Goal: Task Accomplishment & Management: Manage account settings

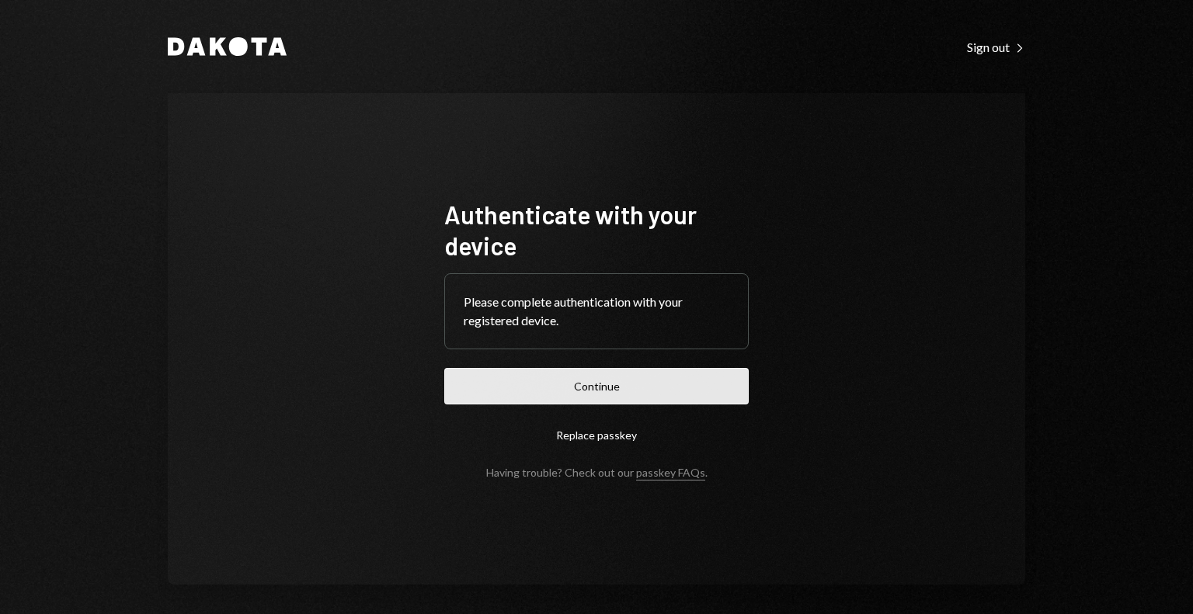
click at [642, 381] on button "Continue" at bounding box center [596, 386] width 304 height 37
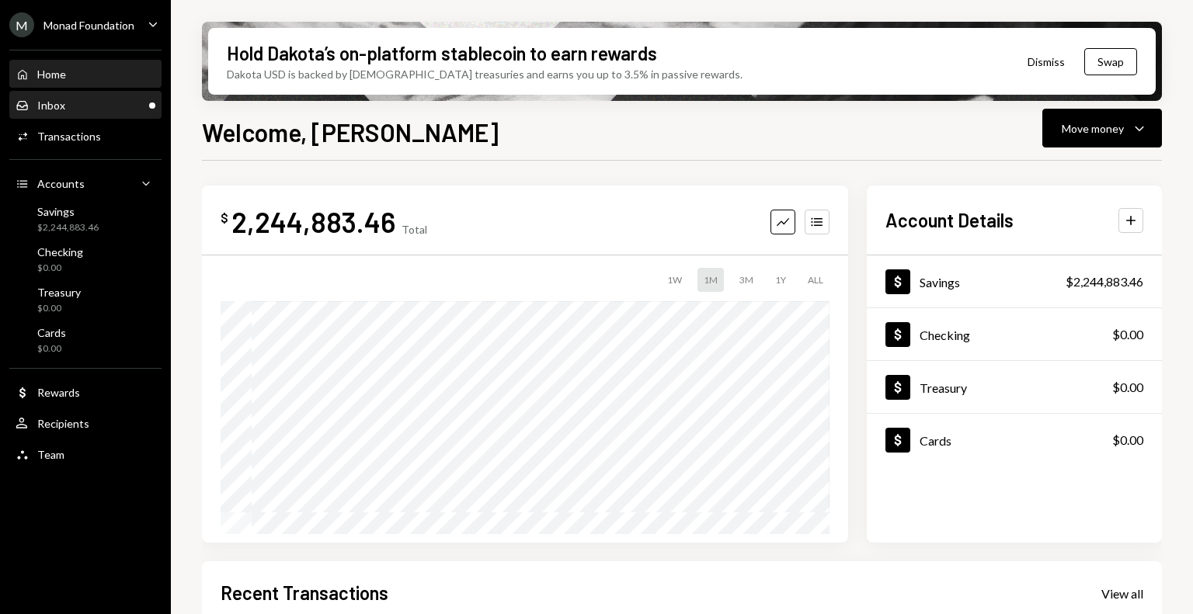
click at [83, 105] on div "Inbox Inbox" at bounding box center [86, 106] width 140 height 14
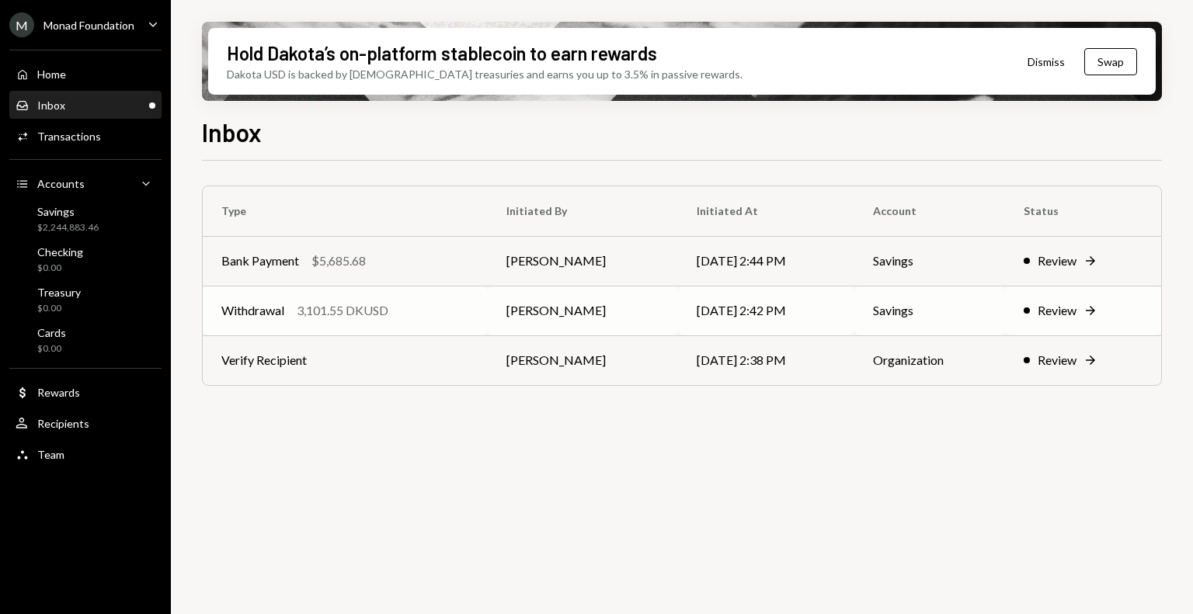
click at [437, 315] on div "Withdrawal 3,101.55 DKUSD" at bounding box center [345, 310] width 248 height 19
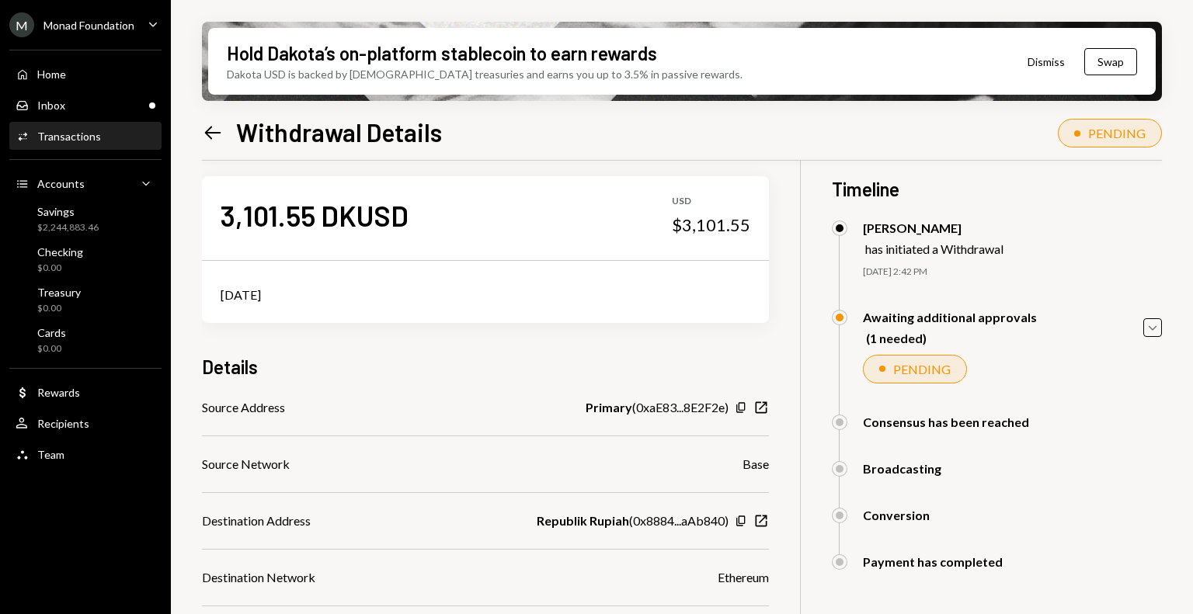
scroll to position [2, 0]
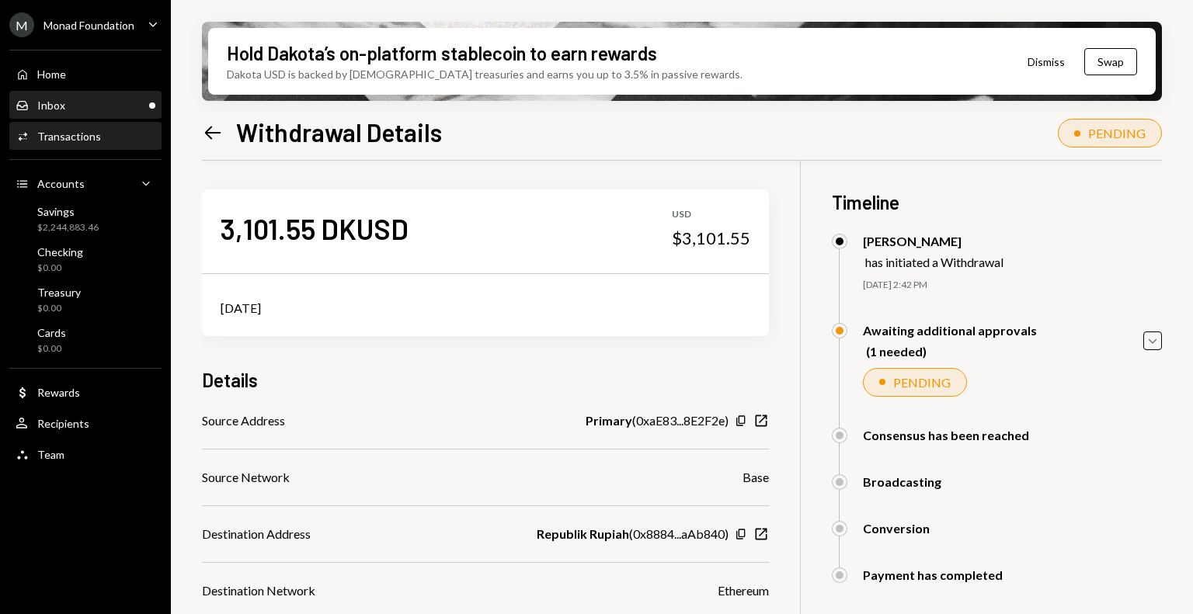
click at [78, 100] on div "Inbox Inbox" at bounding box center [86, 106] width 140 height 14
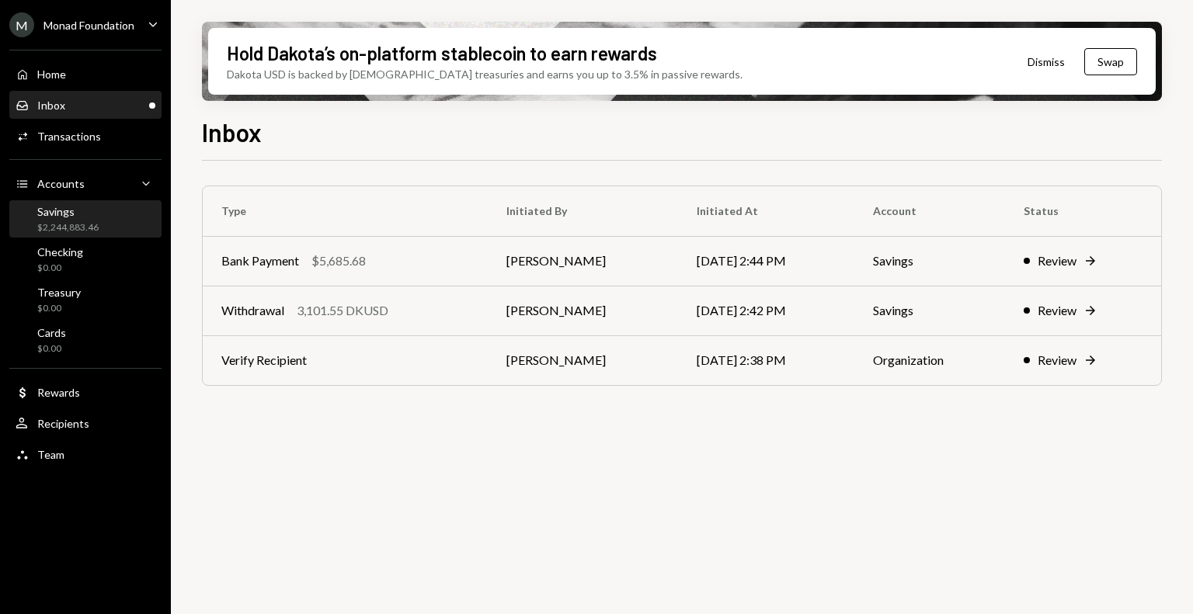
click at [100, 222] on div "Savings $2,244,883.46" at bounding box center [86, 220] width 140 height 30
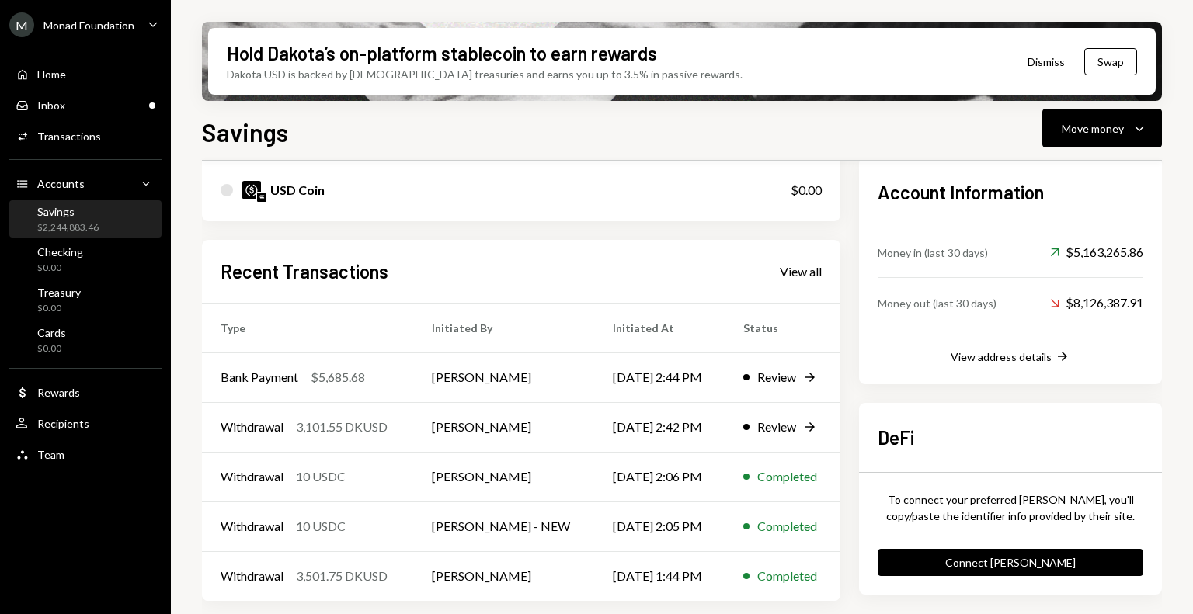
scroll to position [445, 0]
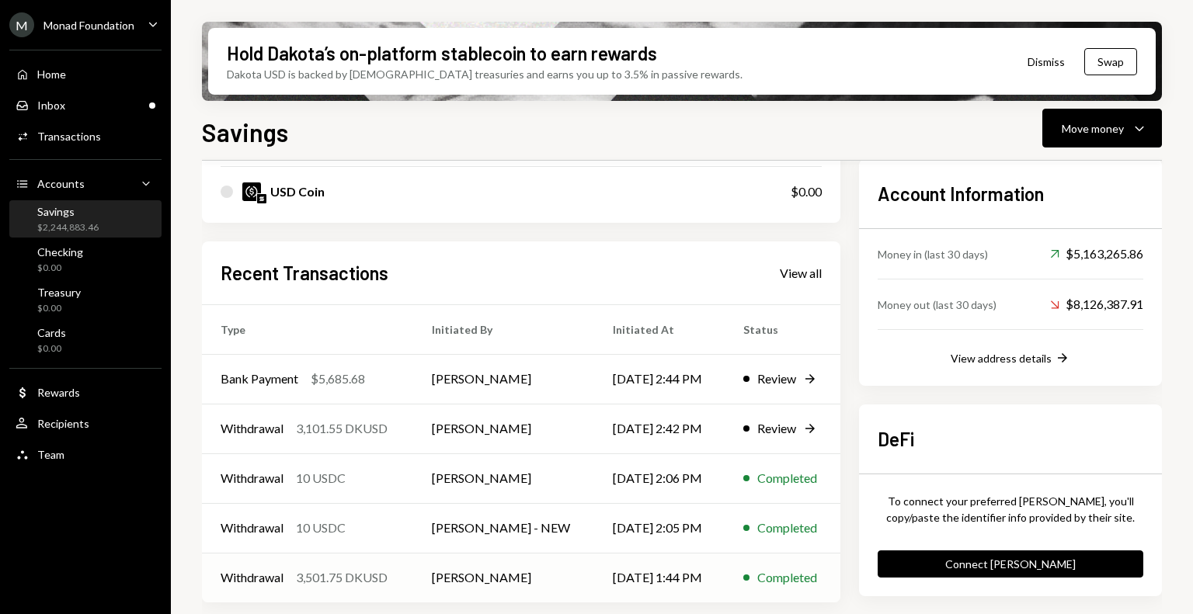
click at [440, 569] on td "[PERSON_NAME]" at bounding box center [503, 578] width 181 height 50
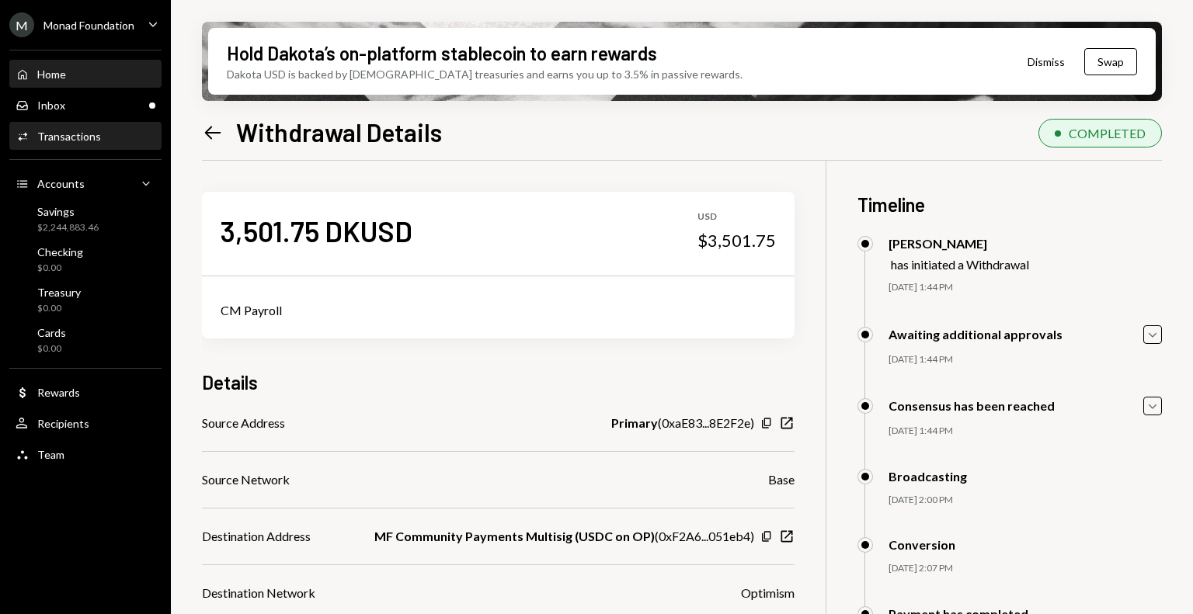
click at [82, 74] on div "Home Home" at bounding box center [86, 75] width 140 height 14
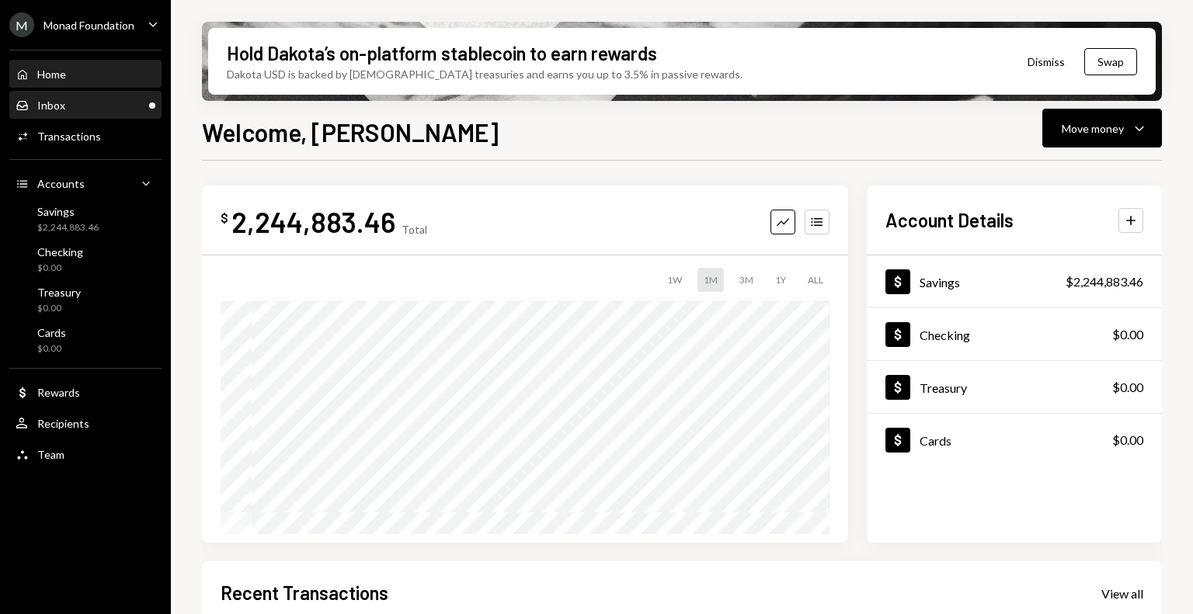
click at [68, 99] on div "Inbox Inbox" at bounding box center [86, 106] width 140 height 14
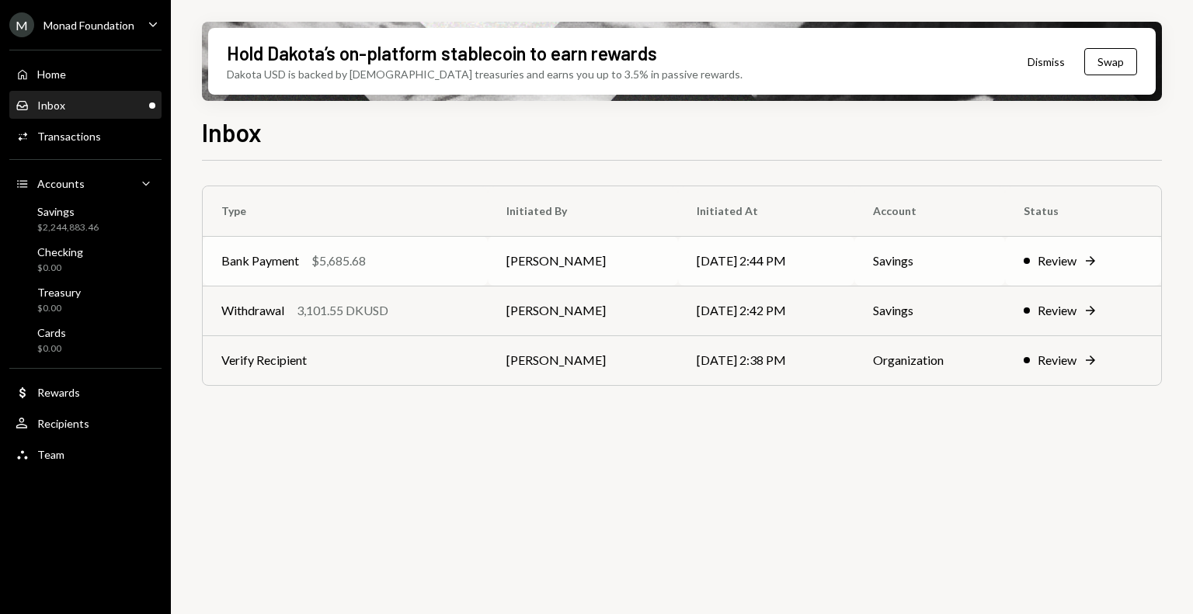
click at [376, 247] on td "Bank Payment $5,685.68" at bounding box center [345, 261] width 285 height 50
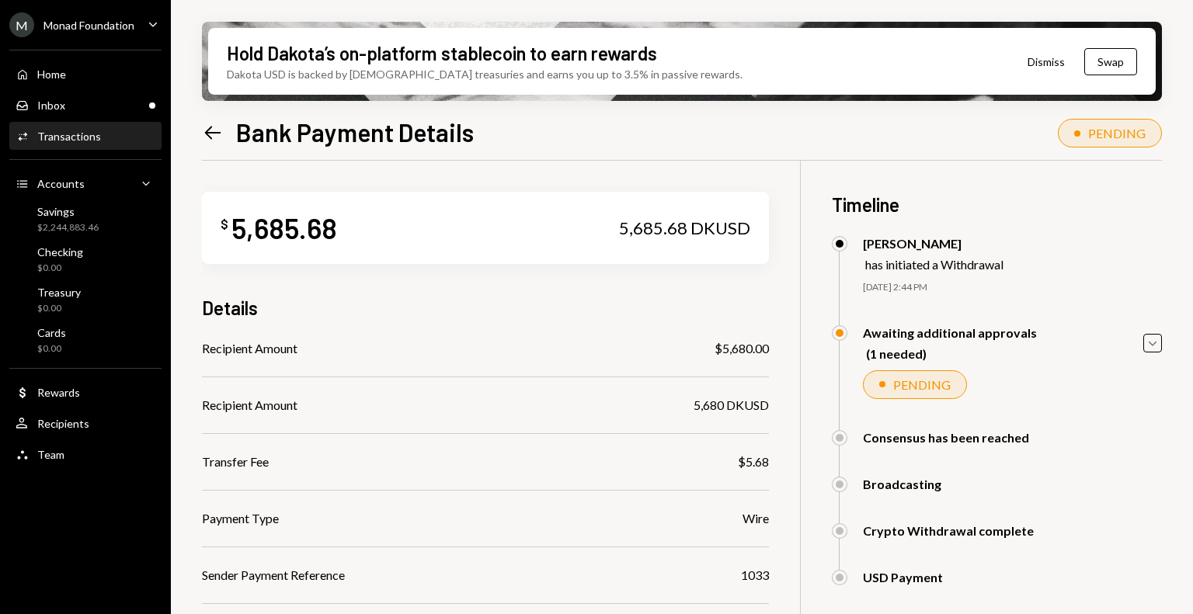
click at [80, 20] on div "Monad Foundation" at bounding box center [88, 25] width 91 height 13
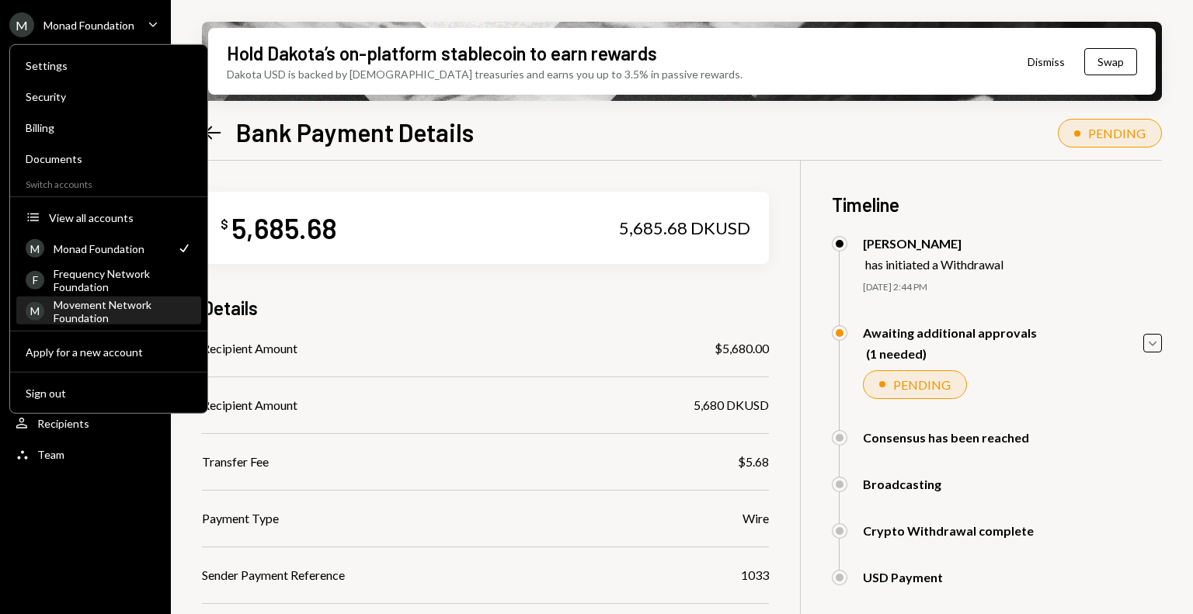
click at [123, 304] on div "Movement Network Foundation" at bounding box center [123, 310] width 138 height 26
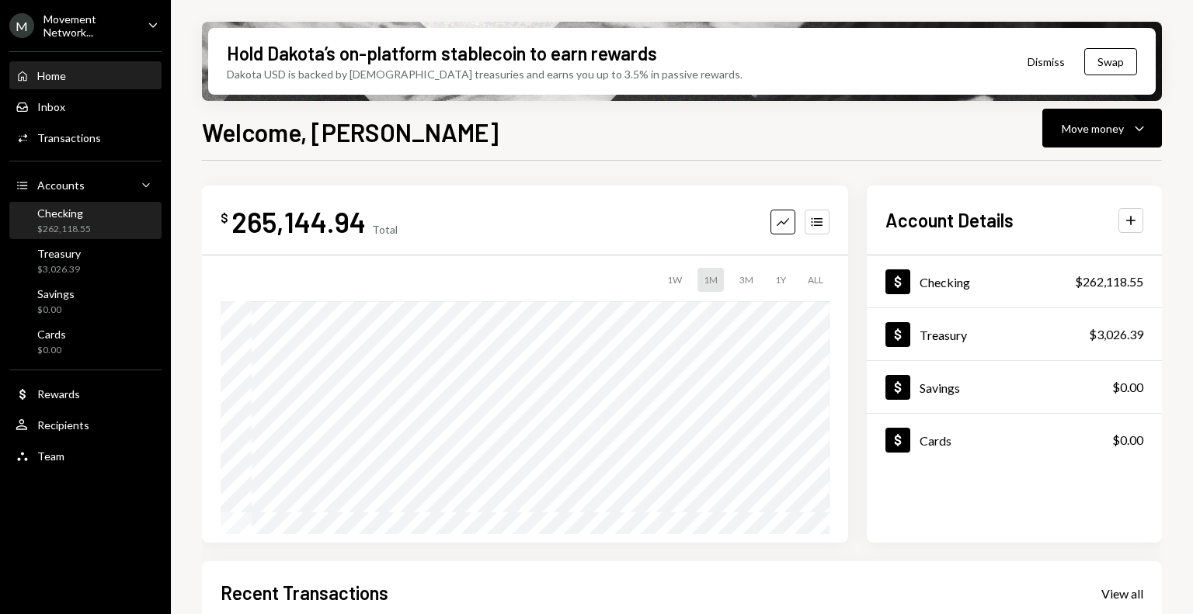
click at [82, 212] on div "Checking" at bounding box center [64, 213] width 54 height 13
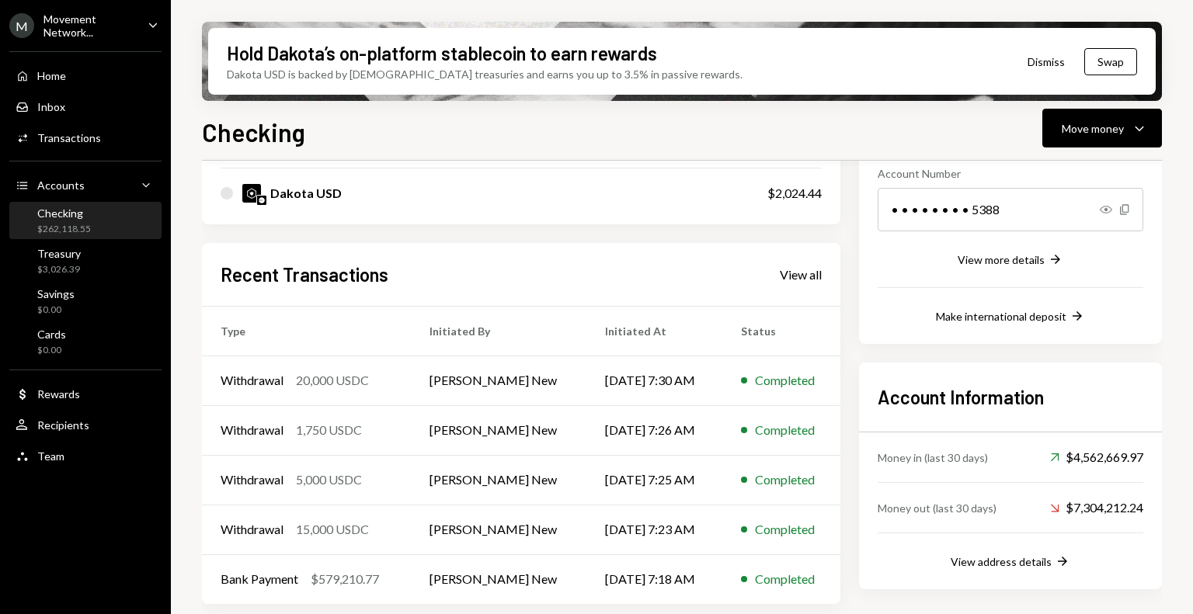
scroll to position [243, 0]
click at [93, 220] on div "Checking $262,118.55" at bounding box center [86, 222] width 140 height 30
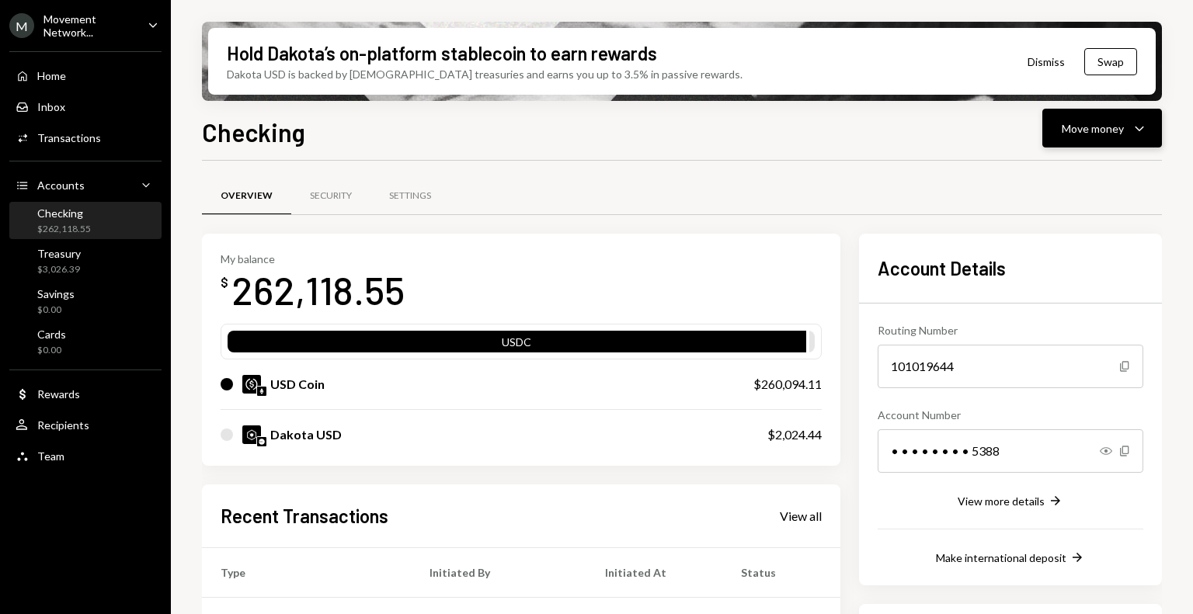
click at [1122, 122] on div "Move money" at bounding box center [1093, 128] width 62 height 16
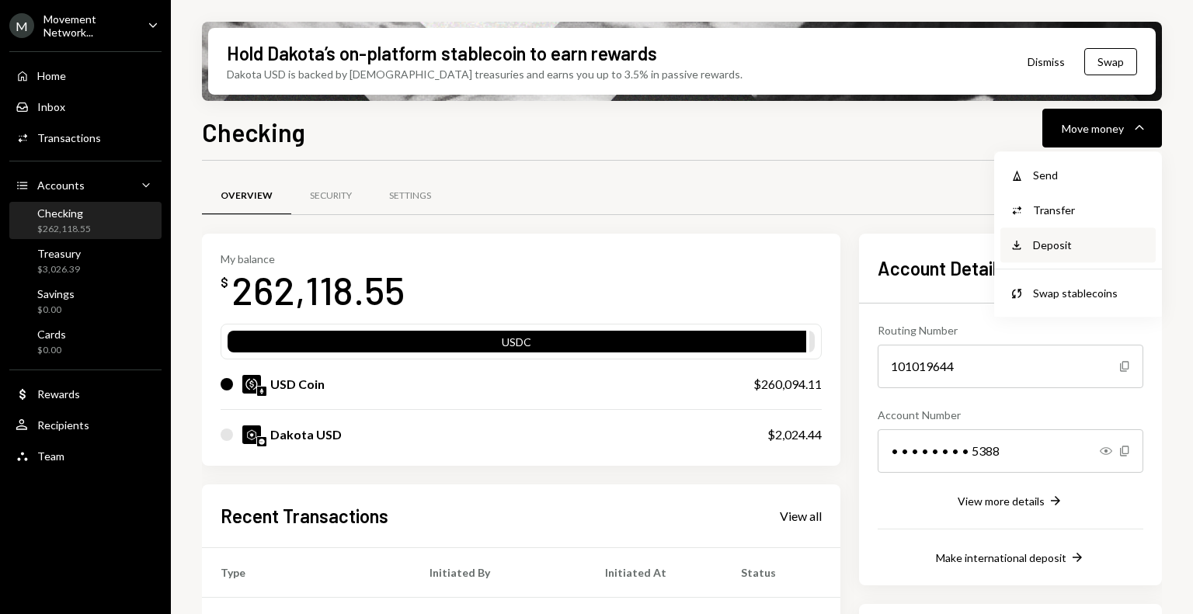
click at [1073, 248] on div "Deposit" at bounding box center [1089, 245] width 113 height 16
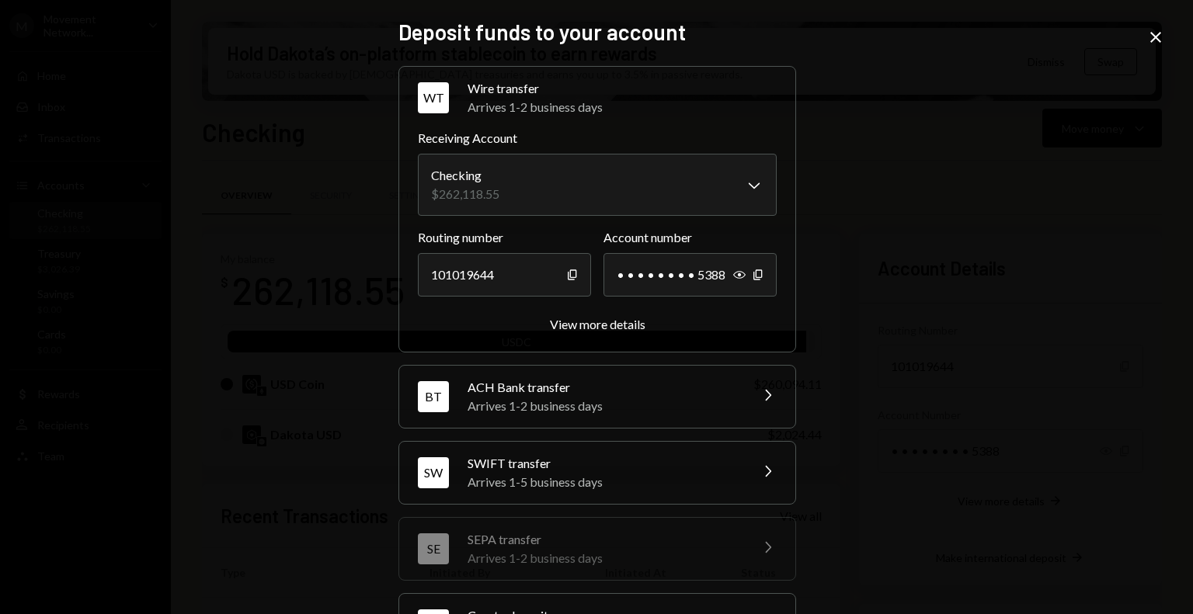
scroll to position [140, 0]
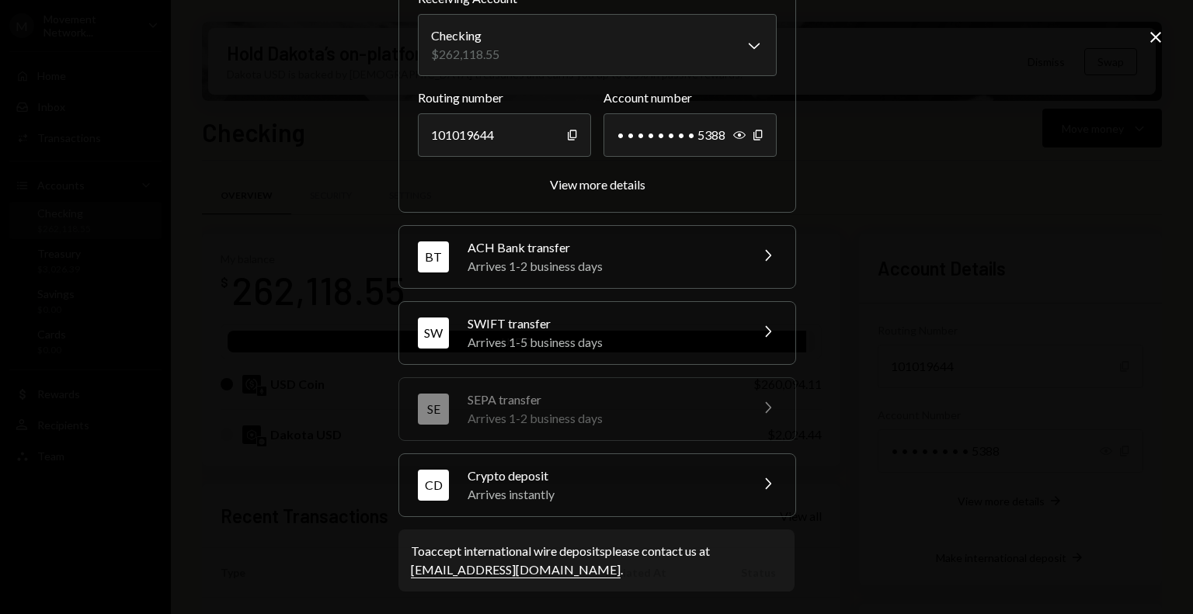
click at [579, 490] on div "Arrives instantly" at bounding box center [604, 494] width 272 height 19
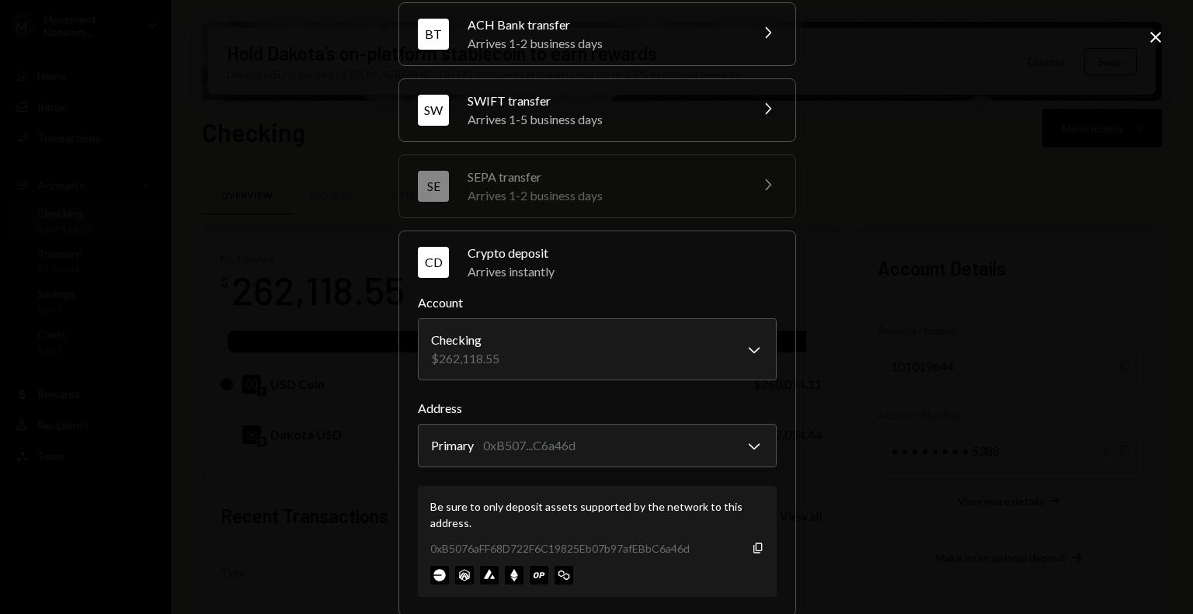
scroll to position [239, 0]
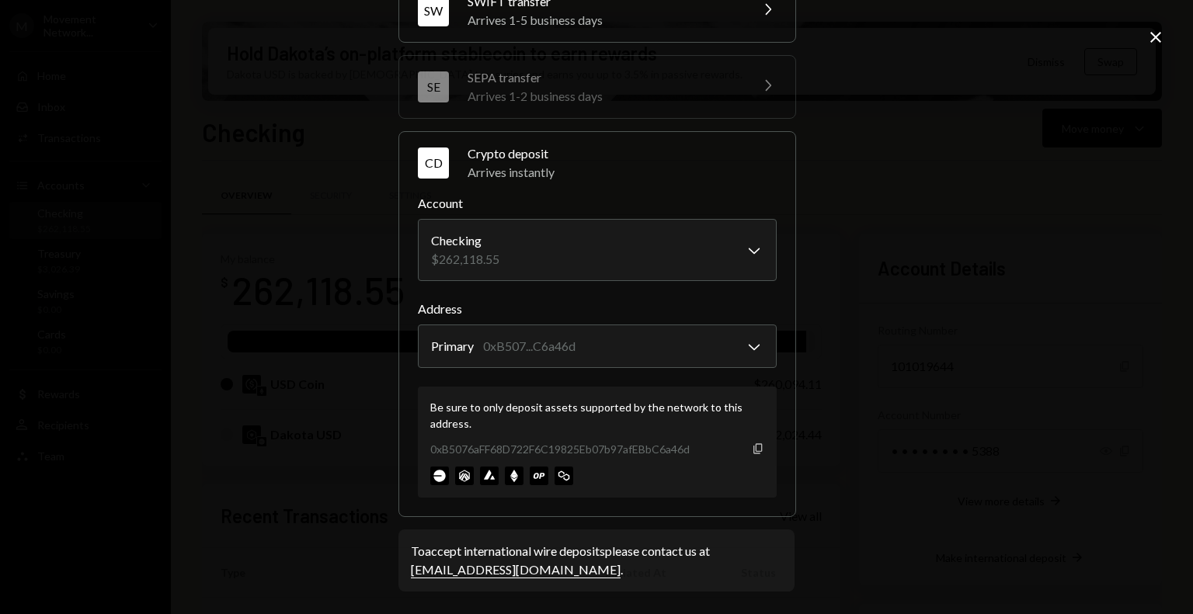
click at [752, 447] on icon "Copy" at bounding box center [758, 449] width 12 height 12
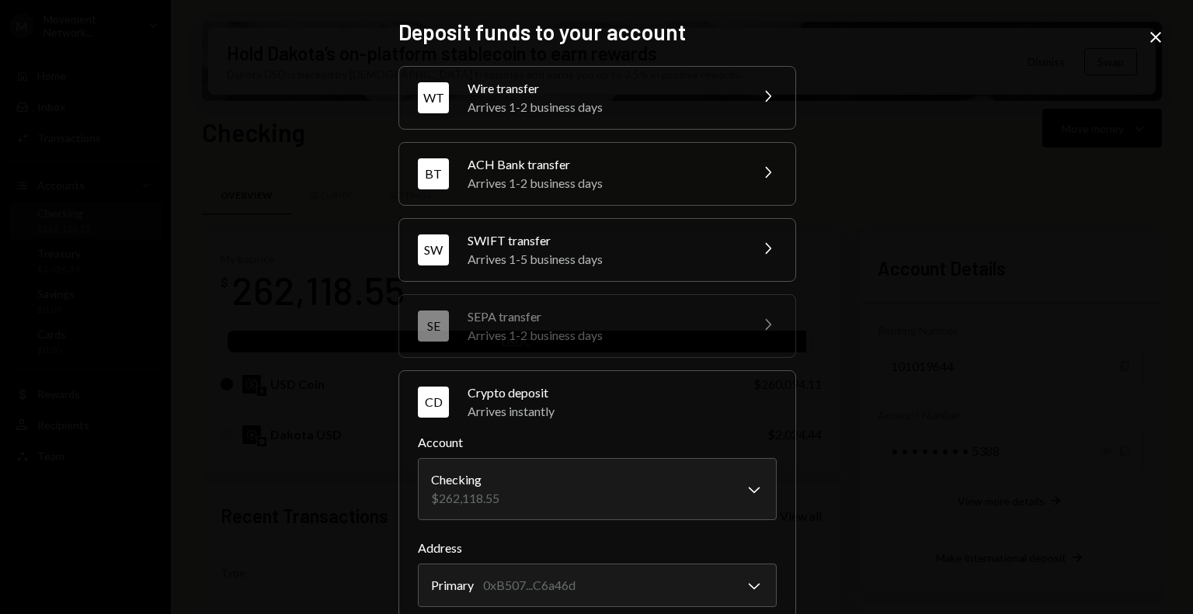
scroll to position [239, 0]
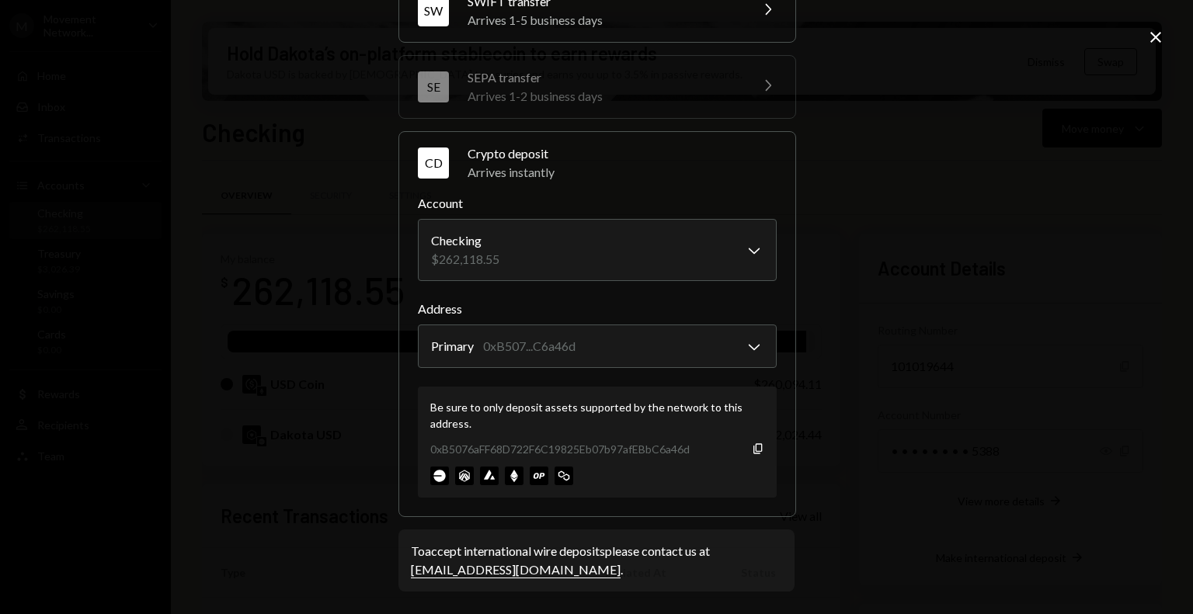
click at [1165, 36] on div "**********" at bounding box center [596, 307] width 1193 height 614
click at [1157, 49] on div "Close" at bounding box center [1155, 38] width 19 height 21
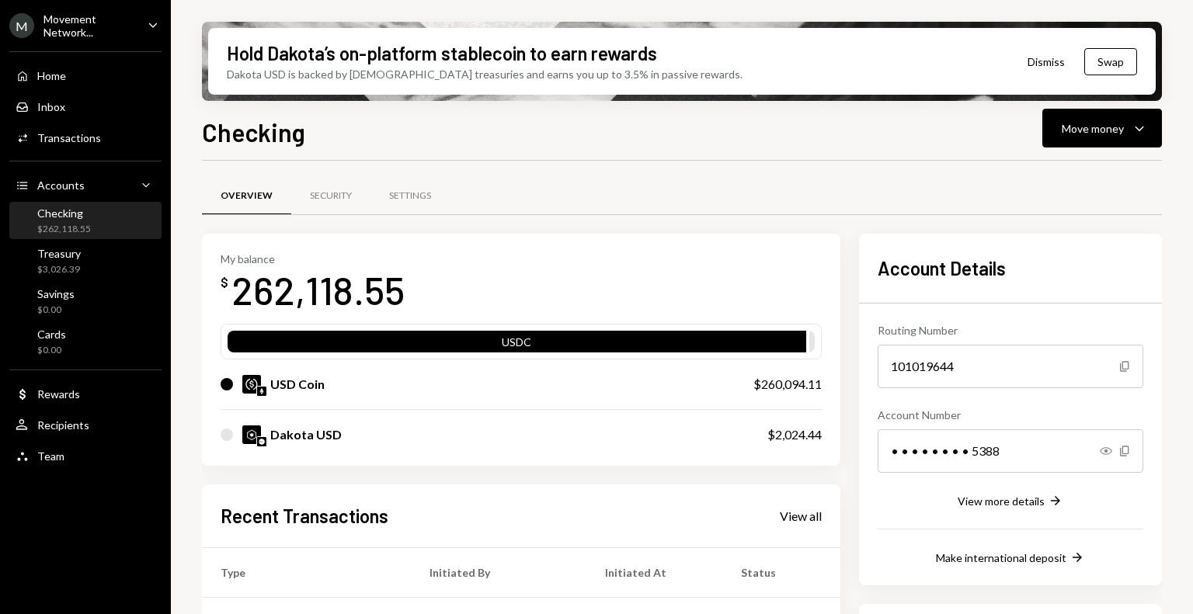
click at [97, 25] on div "Movement Network..." at bounding box center [89, 25] width 92 height 26
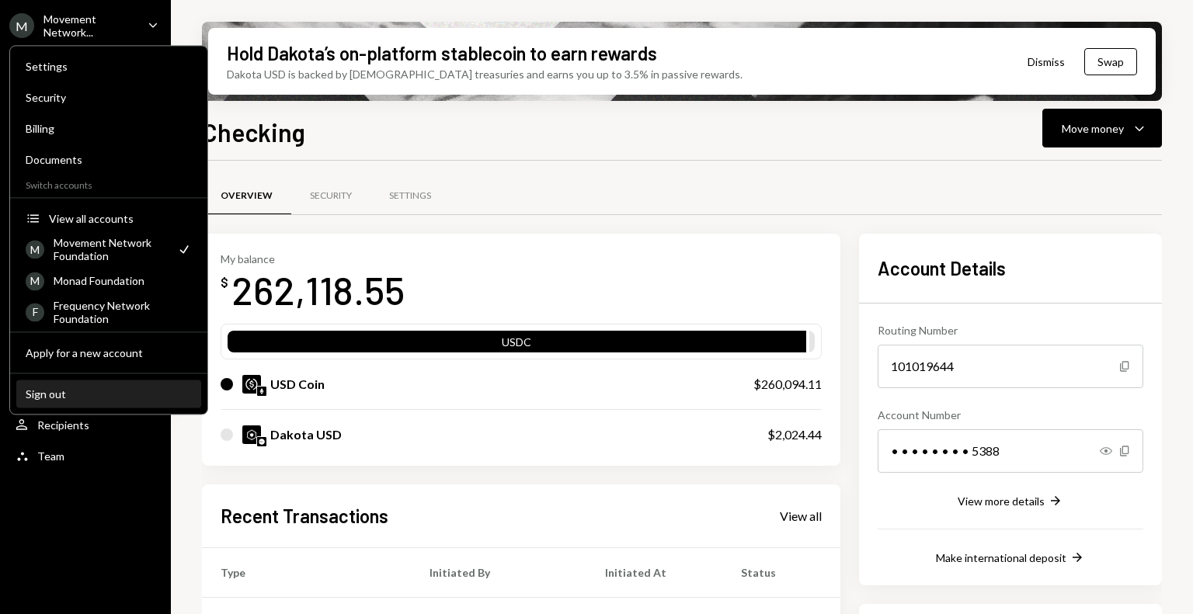
click at [94, 385] on button "Sign out" at bounding box center [108, 395] width 185 height 28
